Goal: Transaction & Acquisition: Download file/media

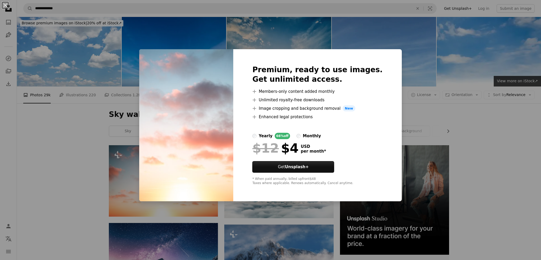
click at [428, 110] on div "An X shape Premium, ready to use images. Get unlimited access. A plus sign Memb…" at bounding box center [270, 130] width 541 height 260
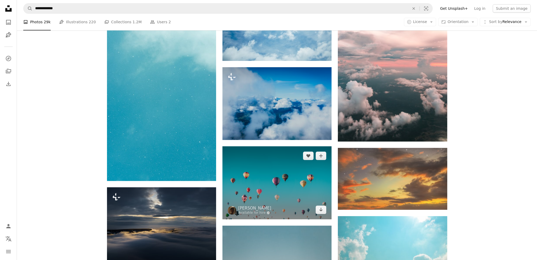
scroll to position [343, 0]
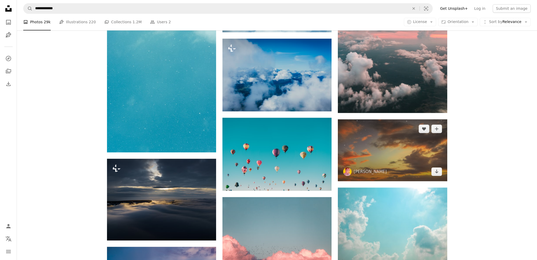
click at [371, 155] on img at bounding box center [392, 150] width 109 height 62
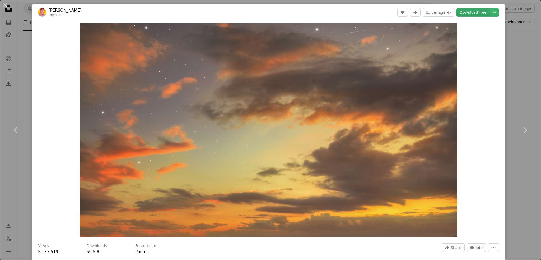
click at [465, 10] on link "Download free" at bounding box center [472, 12] width 33 height 8
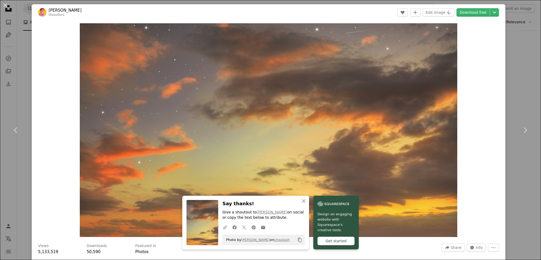
click at [521, 62] on div "An X shape Chevron left Chevron right An X shape Close Say thanks! Give a shout…" at bounding box center [270, 130] width 541 height 260
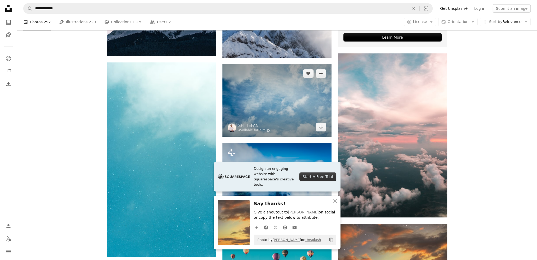
scroll to position [211, 0]
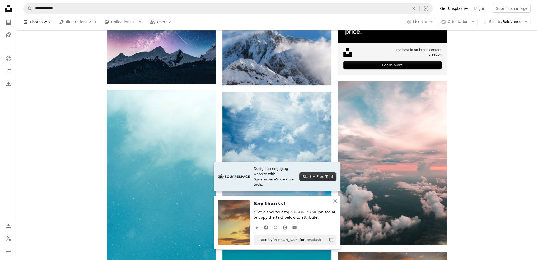
click at [334, 201] on icon "button" at bounding box center [335, 201] width 4 height 4
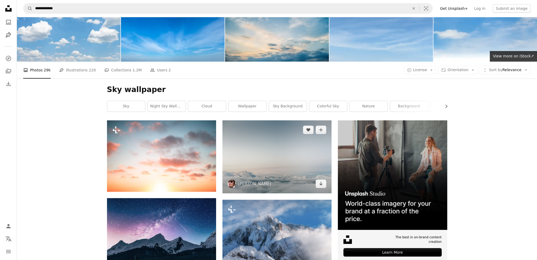
scroll to position [0, 0]
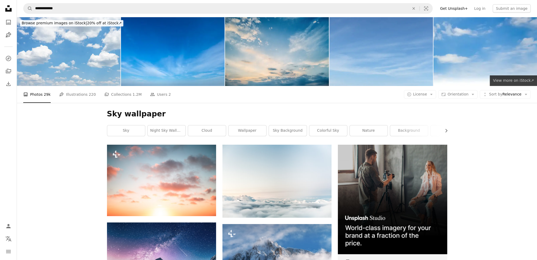
click at [499, 79] on span "View more on iStock ↗" at bounding box center [513, 80] width 41 height 4
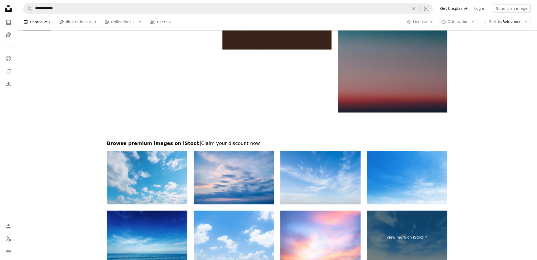
scroll to position [994, 0]
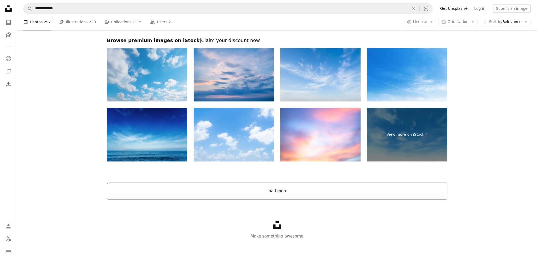
click at [297, 188] on button "Load more" at bounding box center [277, 190] width 340 height 17
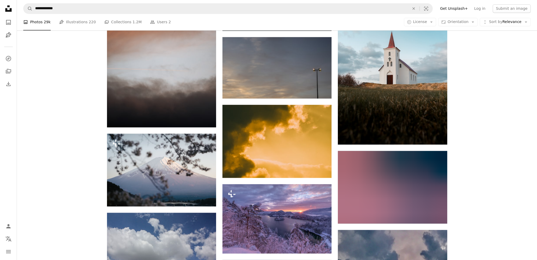
scroll to position [3872, 0]
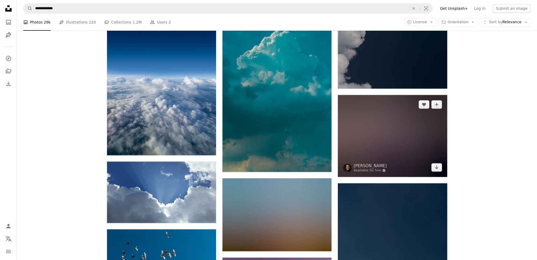
scroll to position [5403, 0]
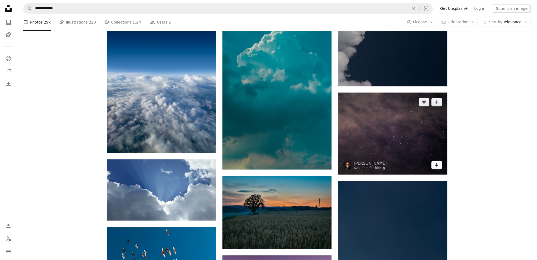
click at [434, 163] on icon "Arrow pointing down" at bounding box center [436, 164] width 4 height 6
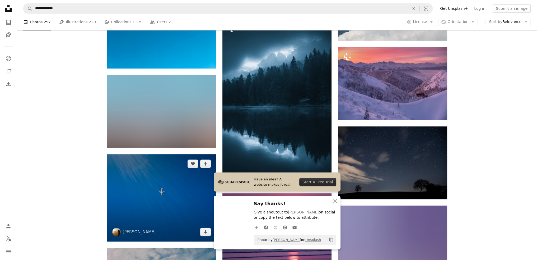
scroll to position [5746, 0]
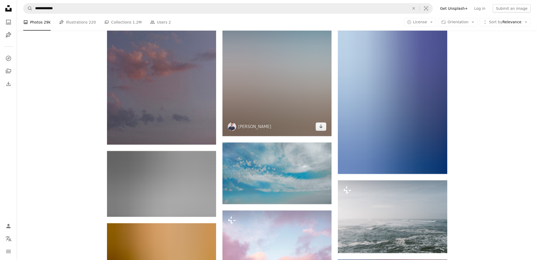
scroll to position [4479, 0]
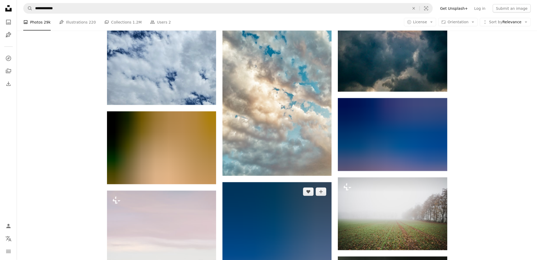
scroll to position [4056, 0]
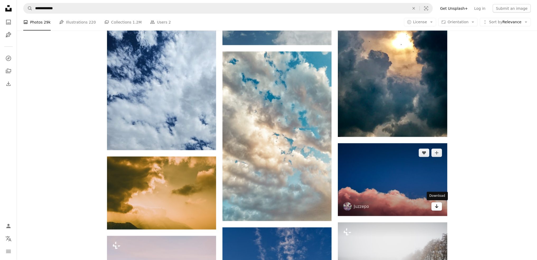
click at [438, 209] on icon "Arrow pointing down" at bounding box center [436, 206] width 4 height 6
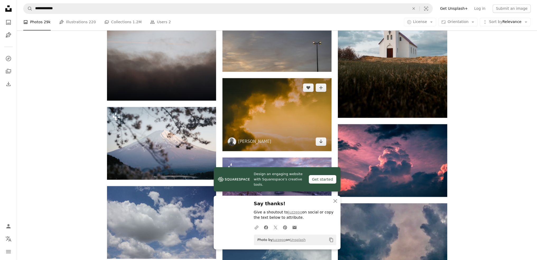
scroll to position [3740, 0]
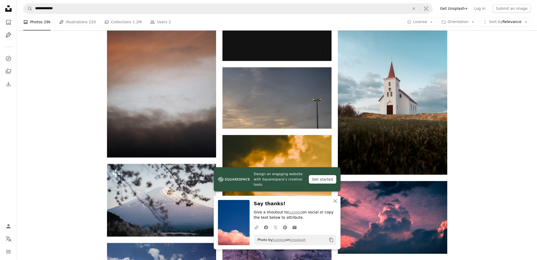
drag, startPoint x: 83, startPoint y: 148, endPoint x: 74, endPoint y: 145, distance: 9.4
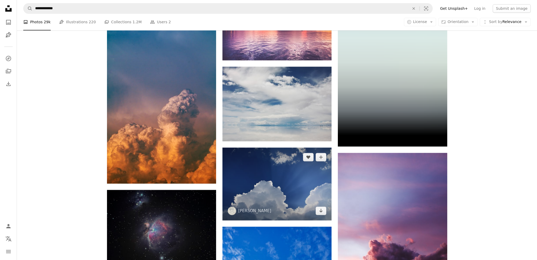
scroll to position [3000, 0]
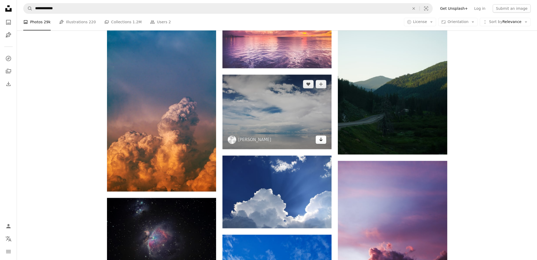
click at [320, 141] on icon "Arrow pointing down" at bounding box center [321, 139] width 4 height 6
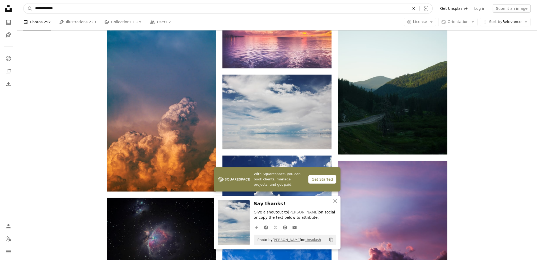
click at [417, 8] on icon "An X shape" at bounding box center [414, 8] width 12 height 4
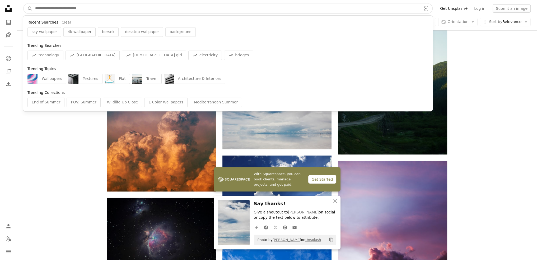
click at [385, 7] on input "Find visuals sitewide" at bounding box center [225, 8] width 387 height 10
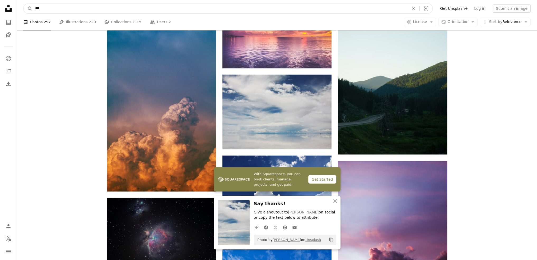
type input "****"
click button "A magnifying glass" at bounding box center [27, 8] width 9 height 10
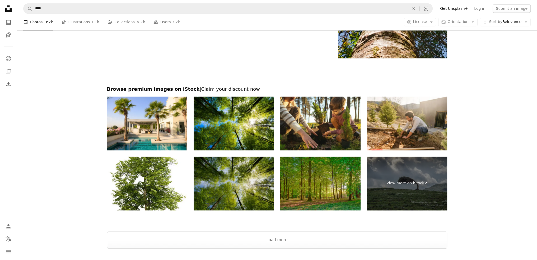
scroll to position [1127, 0]
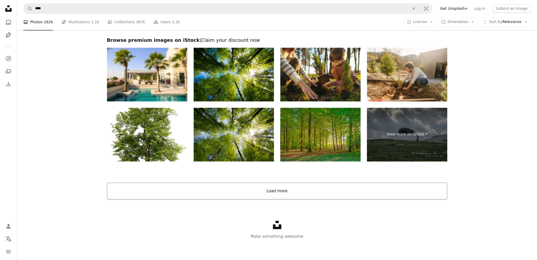
click at [286, 189] on button "Load more" at bounding box center [277, 190] width 340 height 17
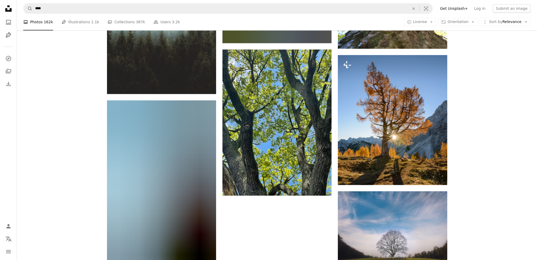
scroll to position [3529, 0]
